Goal: Transaction & Acquisition: Subscribe to service/newsletter

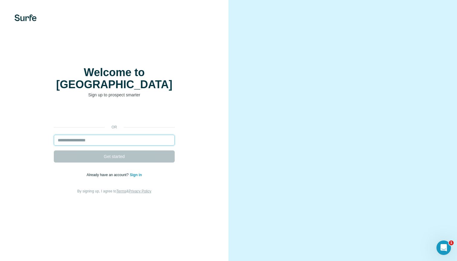
click at [84, 135] on input "email" at bounding box center [114, 140] width 121 height 11
type input "**********"
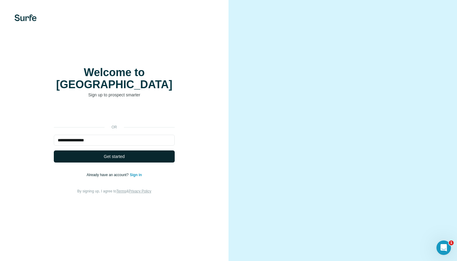
click at [92, 154] on button "Get started" at bounding box center [114, 156] width 121 height 12
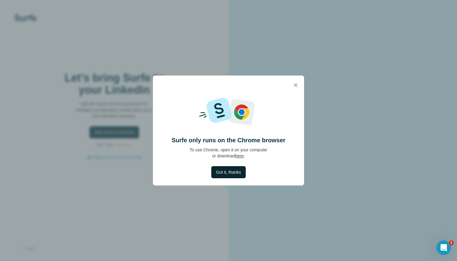
click at [227, 174] on span "Got it, thanks" at bounding box center [228, 172] width 25 height 6
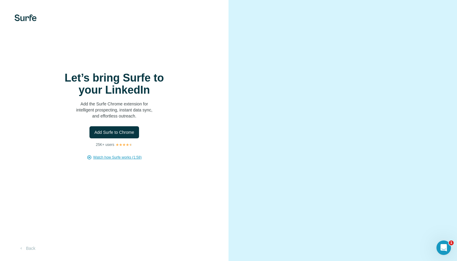
click at [115, 159] on span "Watch how Surfe works (1:58)" at bounding box center [117, 157] width 48 height 5
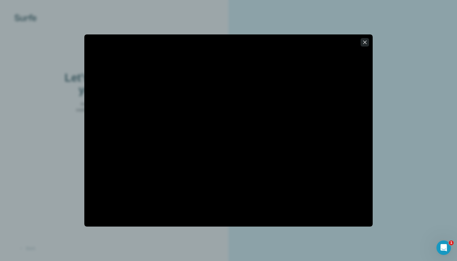
click at [365, 42] on icon "button" at bounding box center [364, 41] width 3 height 3
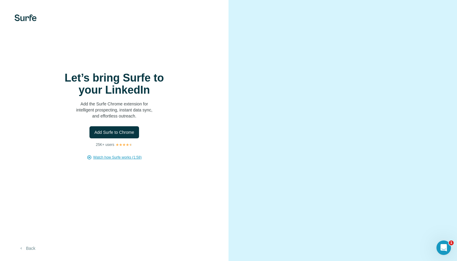
click at [29, 249] on button "Back" at bounding box center [26, 248] width 25 height 11
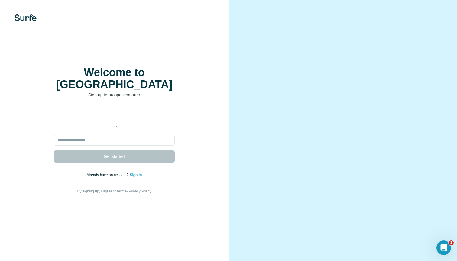
click at [108, 224] on div "Welcome to Surfe Sign up to prospect smarter or Get started Already have an acc…" at bounding box center [114, 130] width 228 height 261
